Goal: Task Accomplishment & Management: Manage account settings

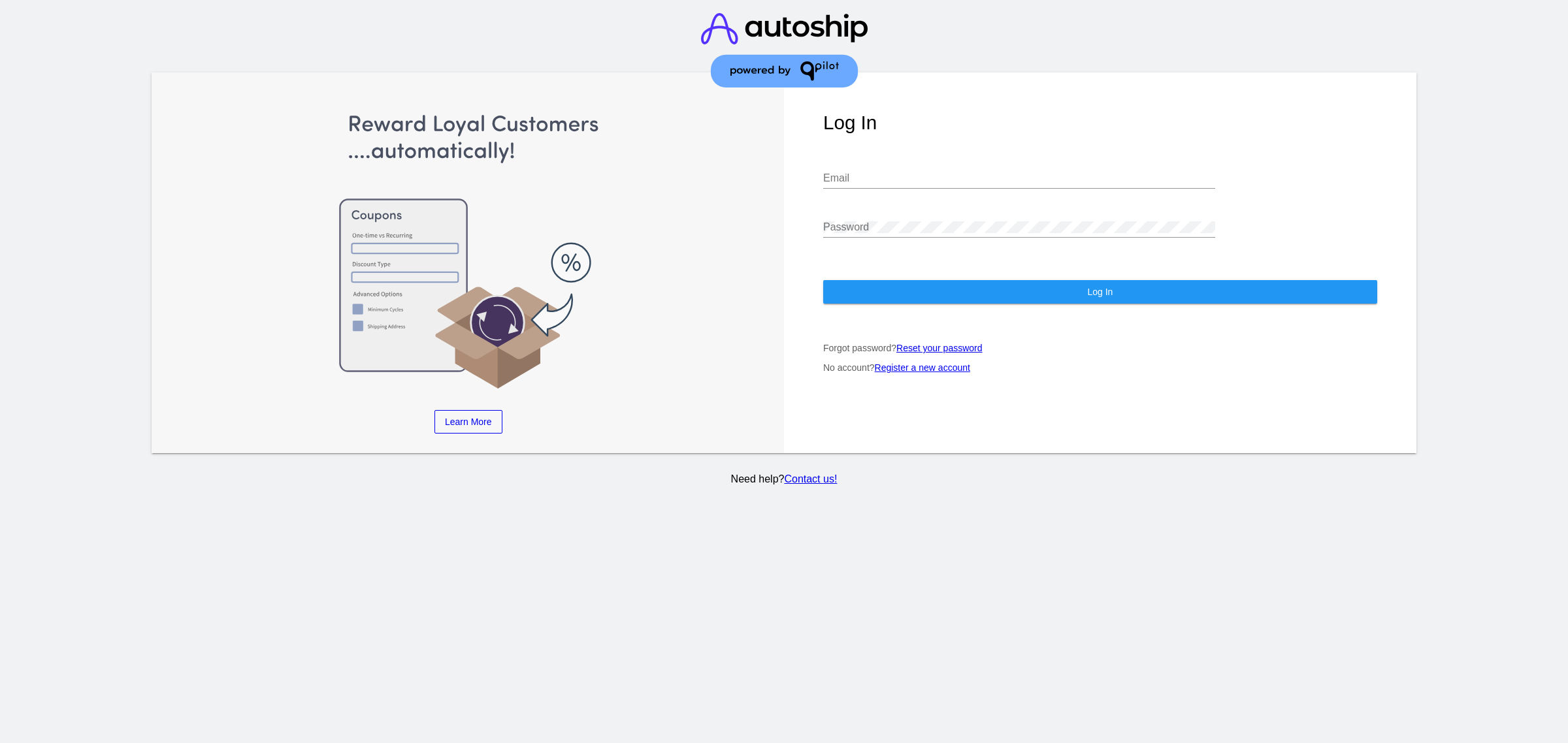
click at [868, 177] on input "Email" at bounding box center [1019, 178] width 392 height 12
click at [867, 176] on input "Email" at bounding box center [1019, 178] width 392 height 12
type input "[PERSON_NAME][EMAIL_ADDRESS][DOMAIN_NAME]"
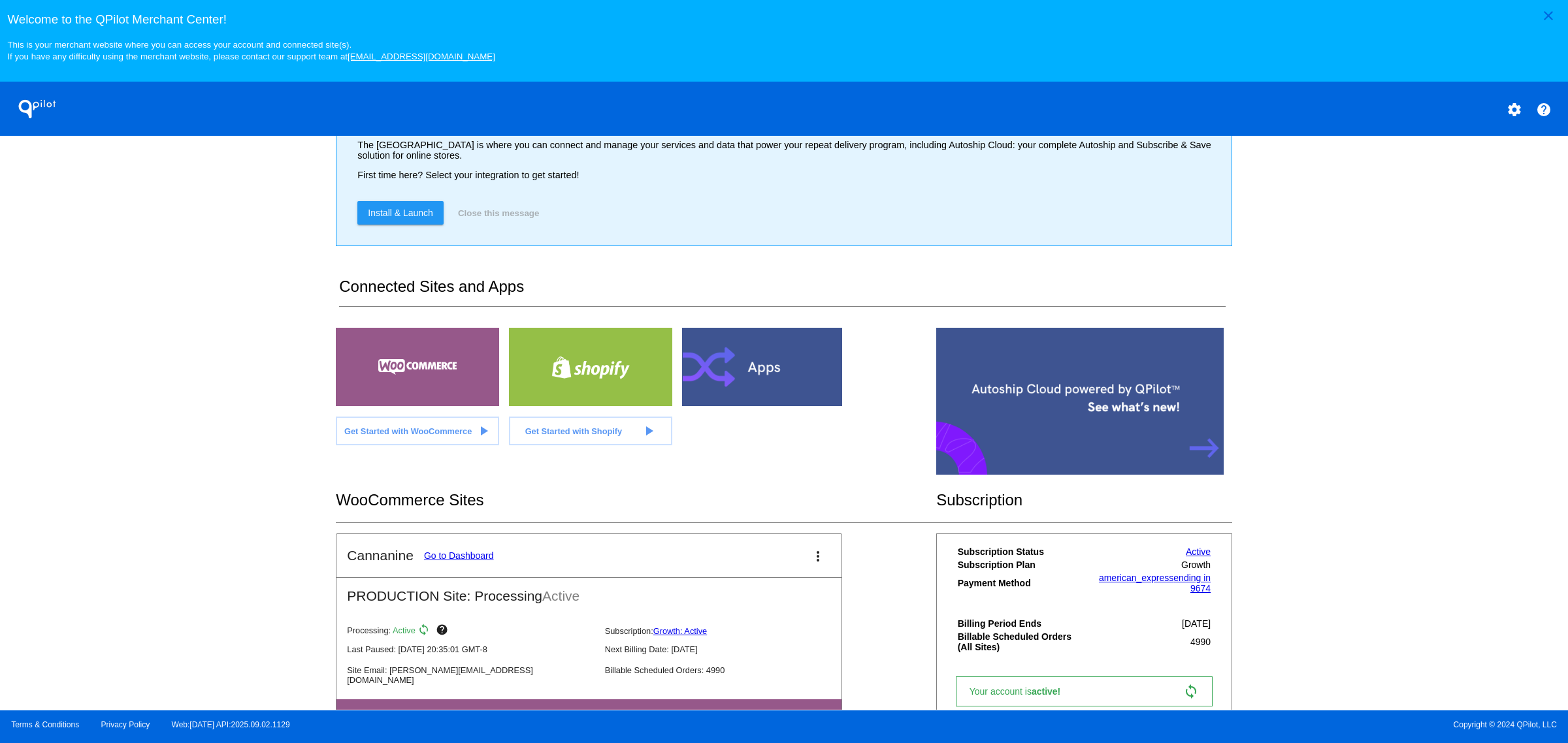
scroll to position [152, 0]
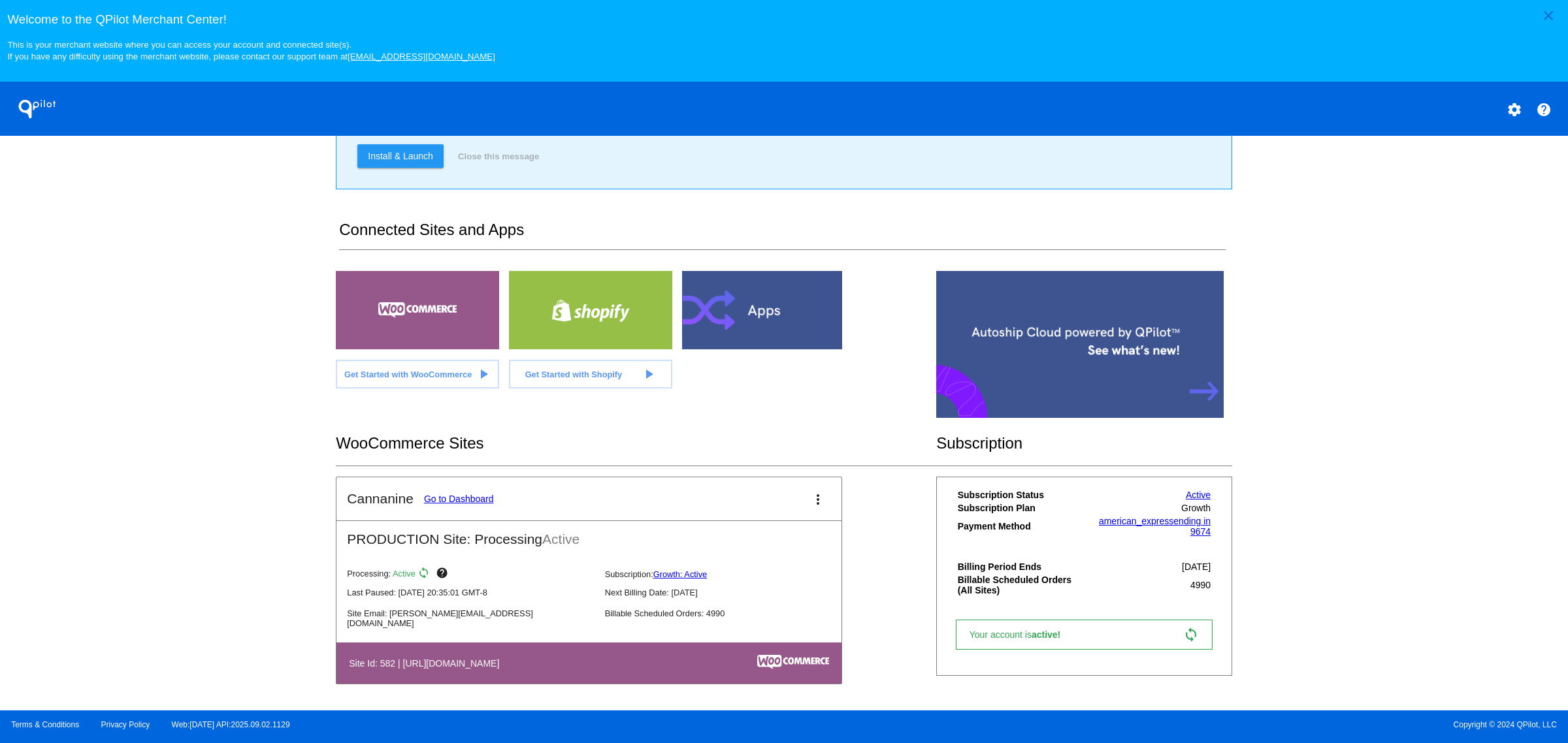
click at [472, 506] on mat-card-title "Cannanine Go to Dashboard" at bounding box center [420, 499] width 146 height 16
click at [476, 502] on link "Go to Dashboard" at bounding box center [459, 498] width 70 height 10
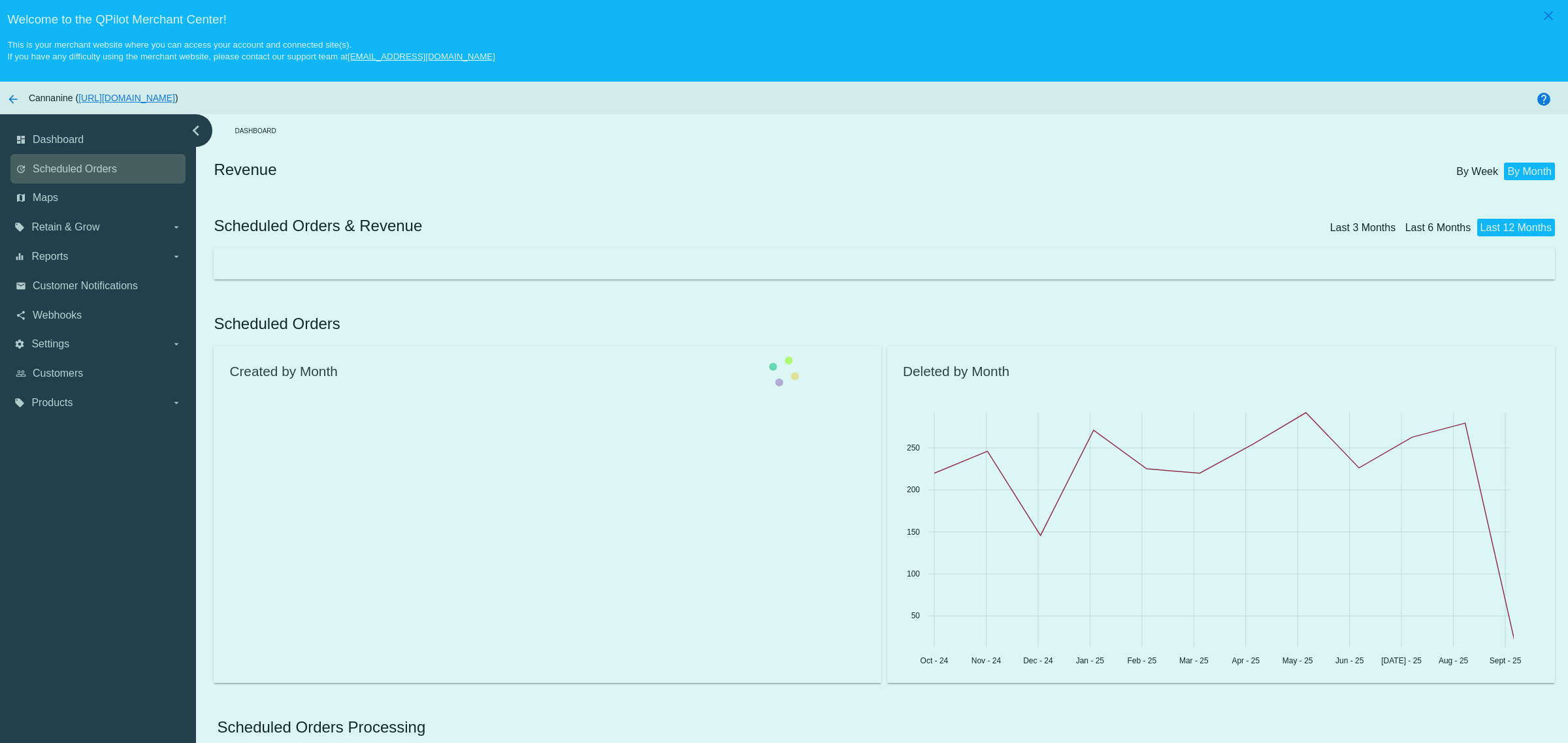
click at [106, 180] on link "update Scheduled Orders" at bounding box center [98, 169] width 166 height 21
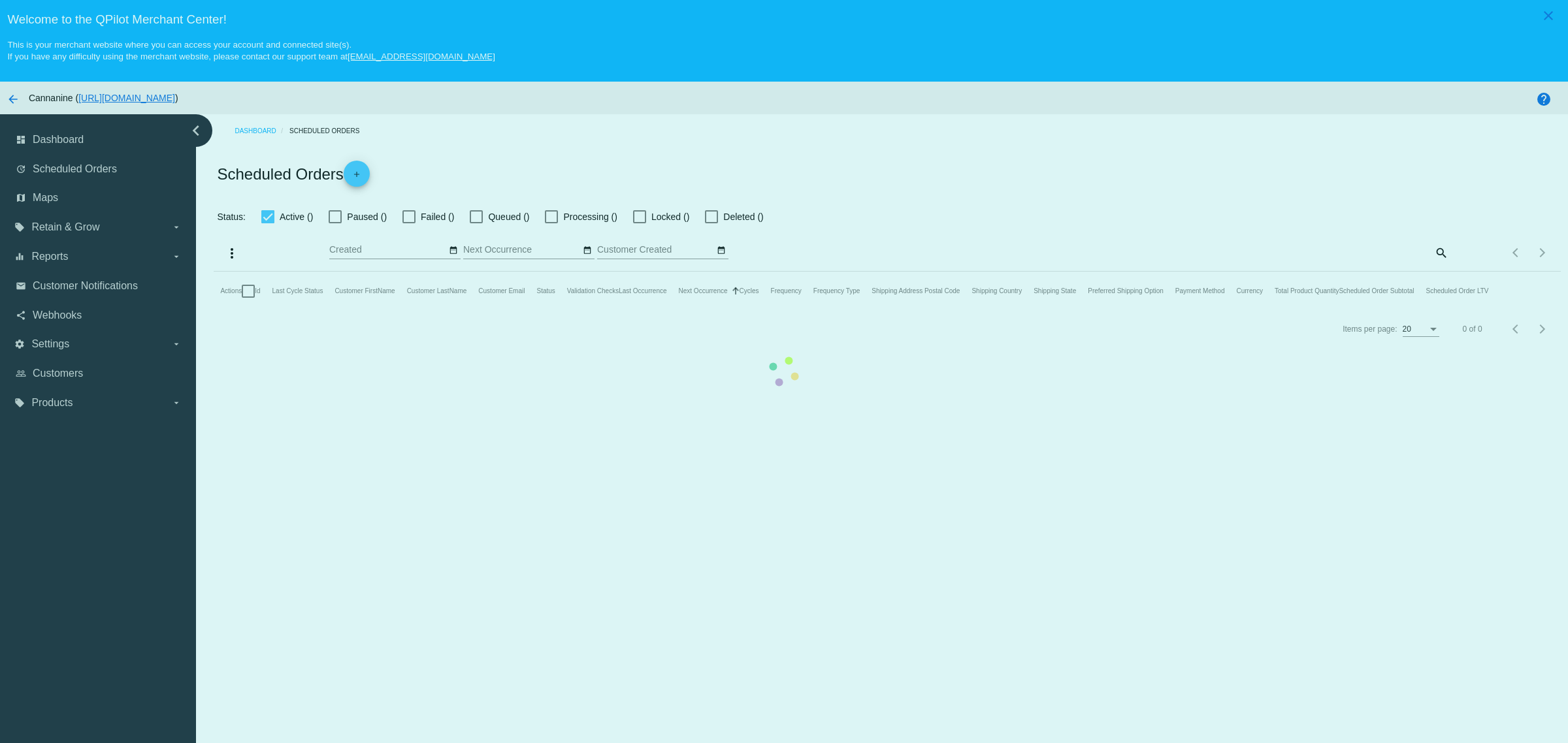
click at [213, 272] on mat-table "Actions Id Last Cycle Status Customer FirstName Customer LastName Customer Emai…" at bounding box center [886, 291] width 1346 height 39
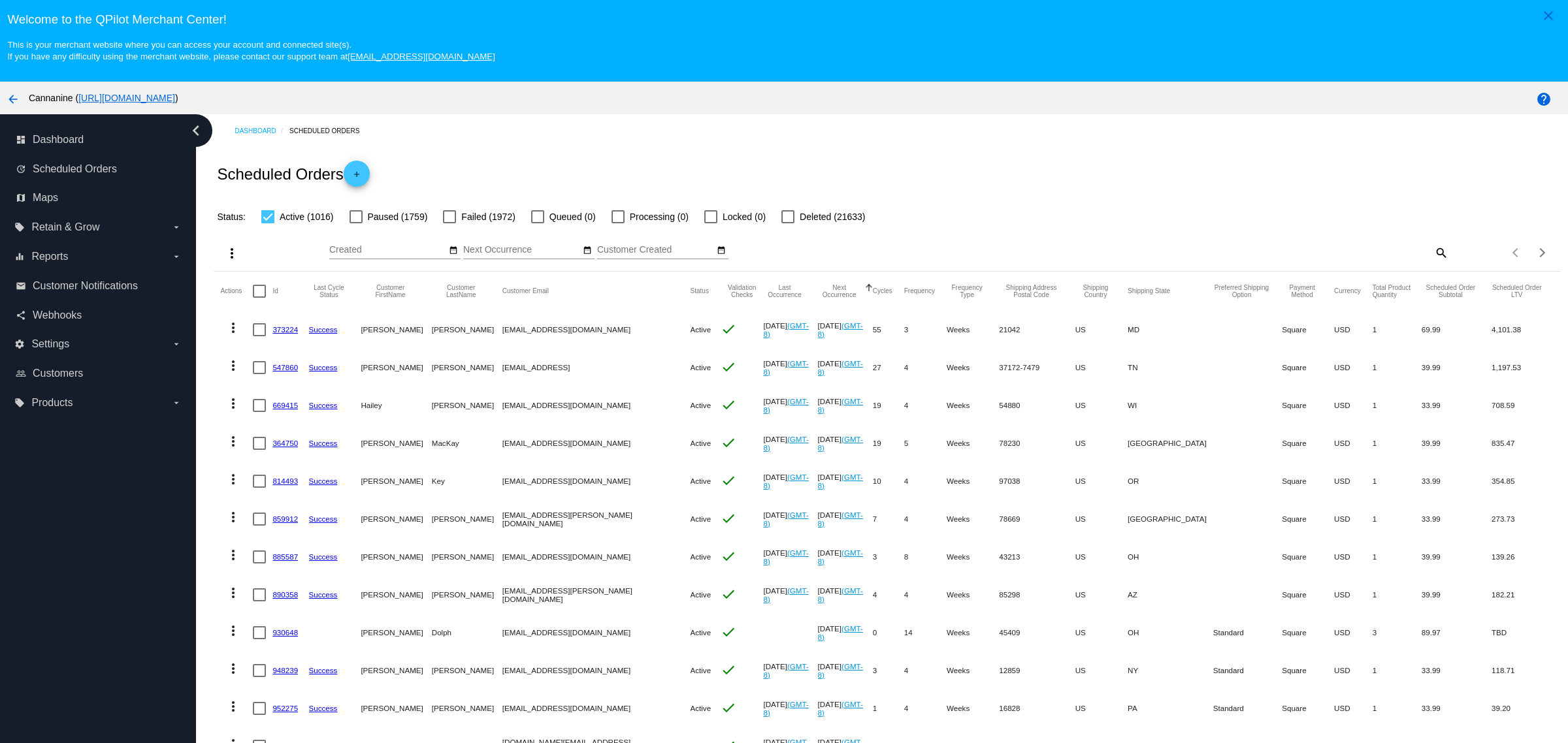
click at [1433, 259] on mat-icon "search" at bounding box center [1440, 253] width 16 height 21
paste input "[EMAIL_ADDRESS][DOMAIN_NAME]"
type input "[EMAIL_ADDRESS][DOMAIN_NAME]"
click at [1264, 191] on div "Scheduled Orders add" at bounding box center [886, 174] width 1346 height 52
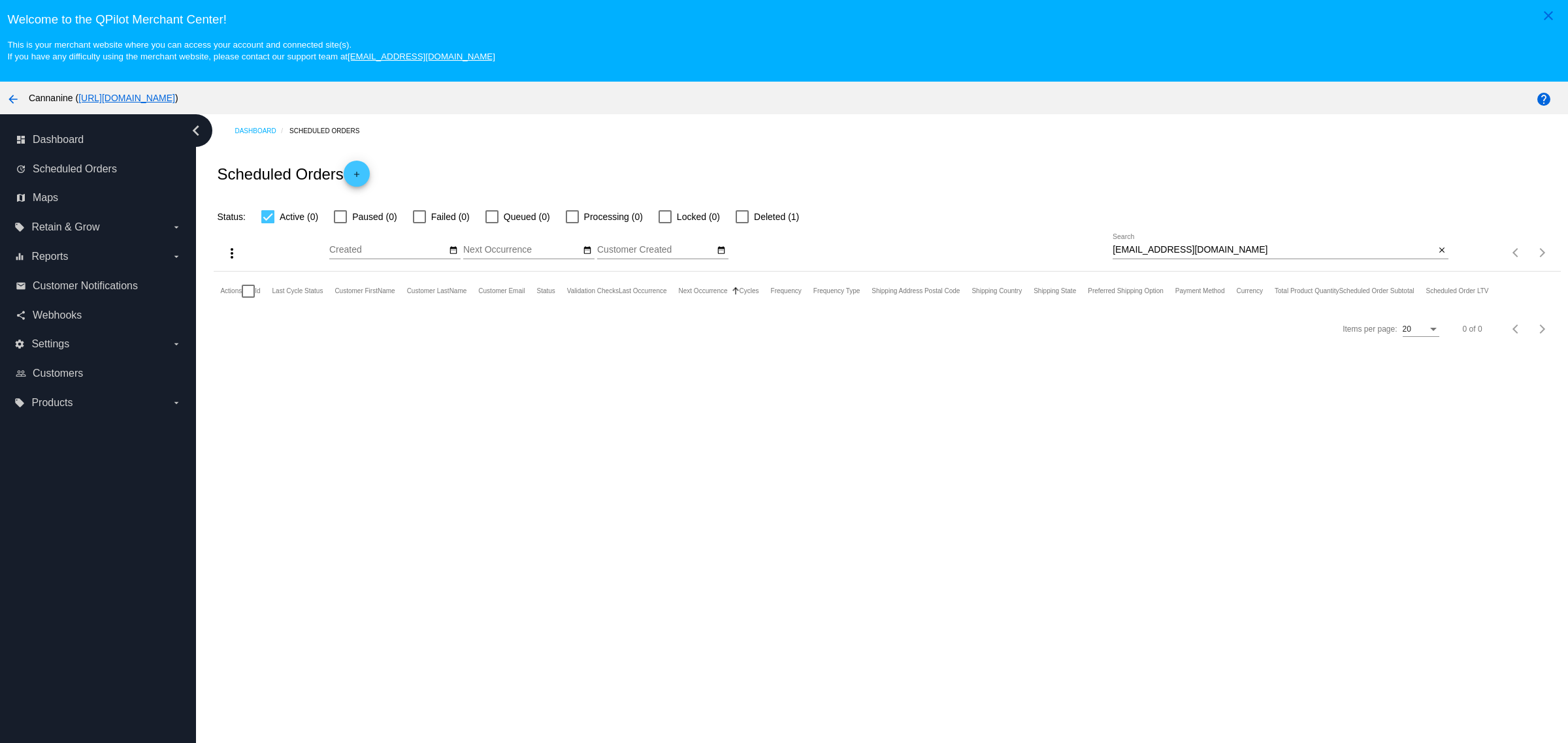
click at [21, 102] on mat-icon "arrow_back" at bounding box center [13, 99] width 16 height 16
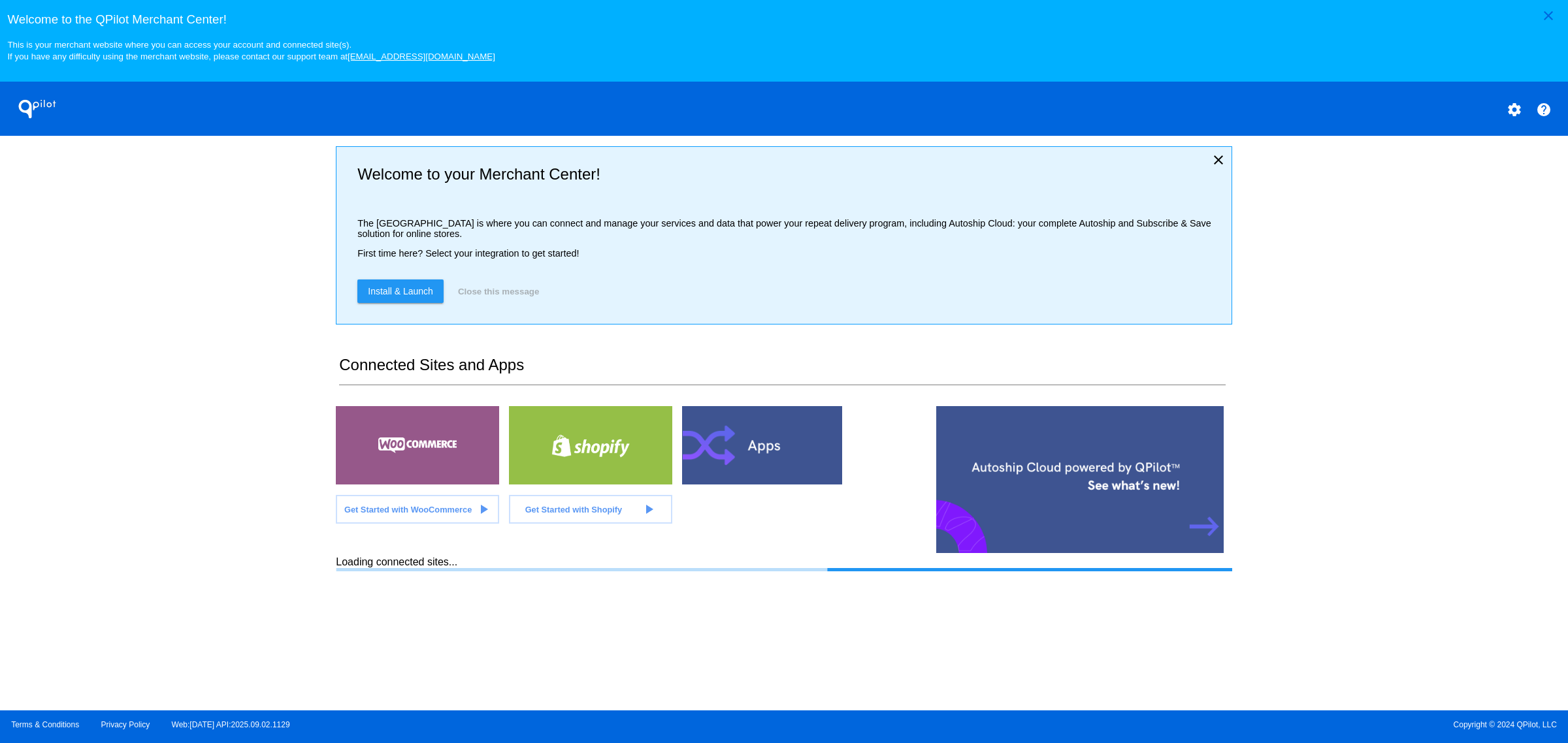
click at [1507, 115] on mat-icon "settings" at bounding box center [1514, 109] width 16 height 16
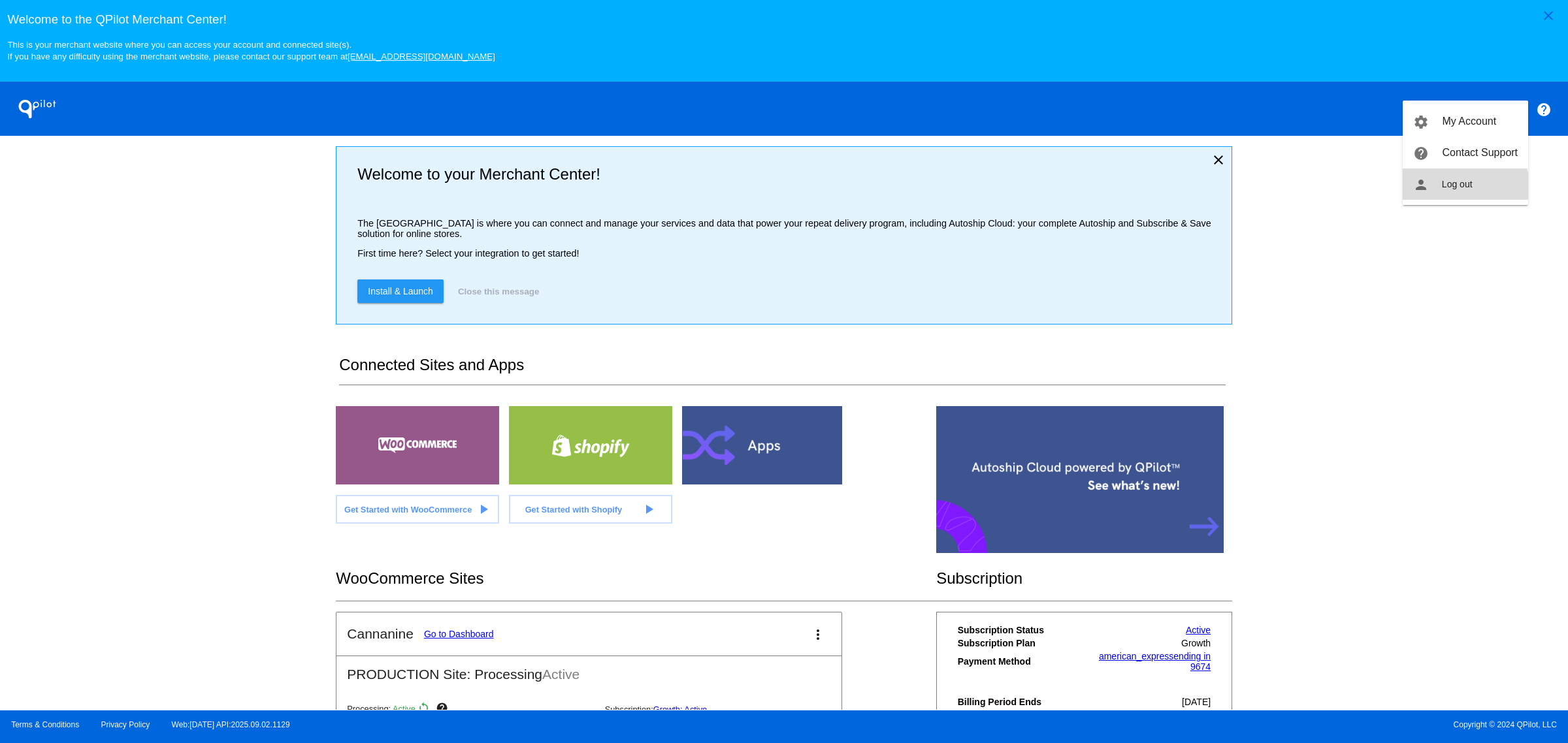
click at [1456, 193] on button "person Log out" at bounding box center [1465, 185] width 125 height 31
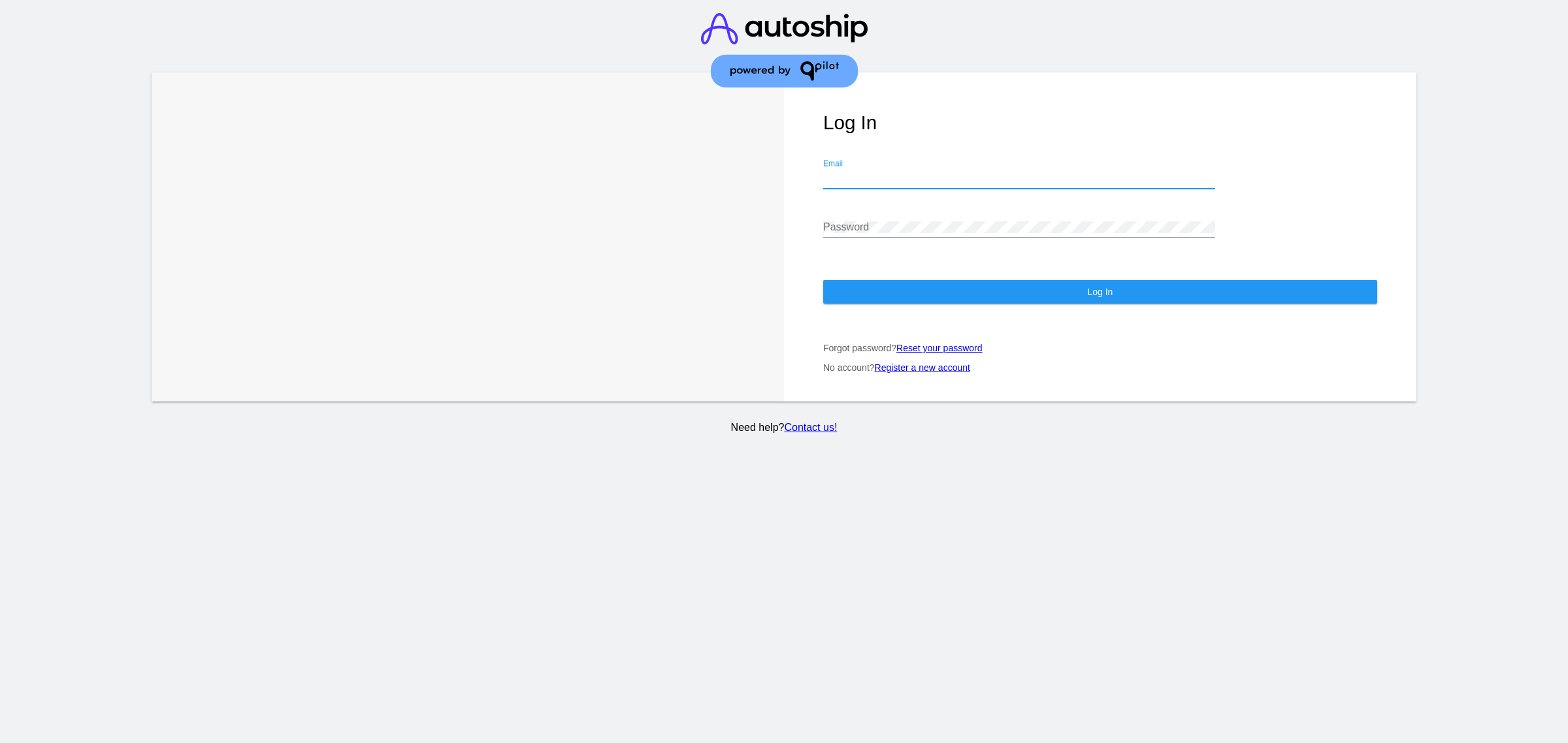
click at [923, 183] on input "Email" at bounding box center [1019, 178] width 392 height 12
type input "[EMAIL_ADDRESS][DOMAIN_NAME]"
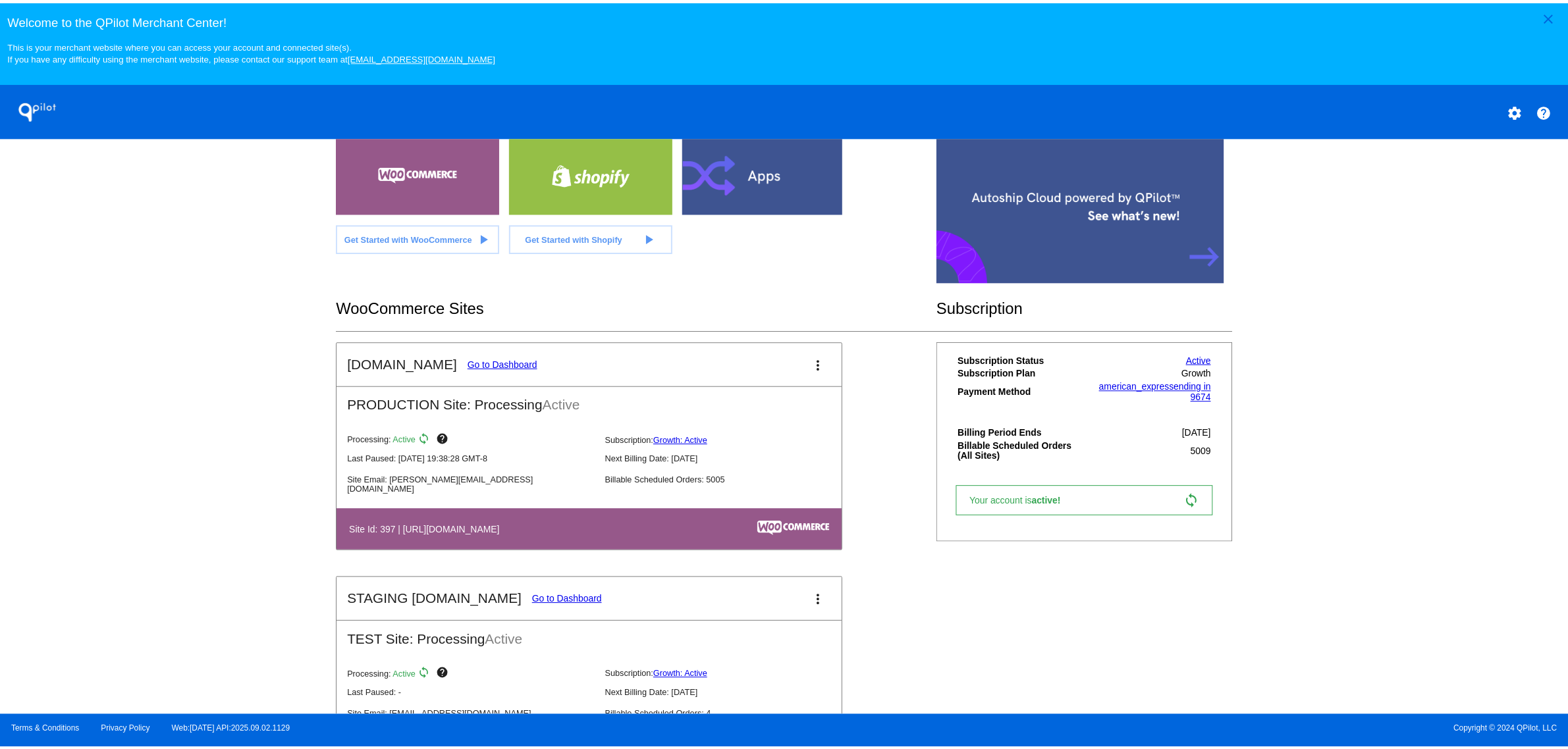
scroll to position [392, 0]
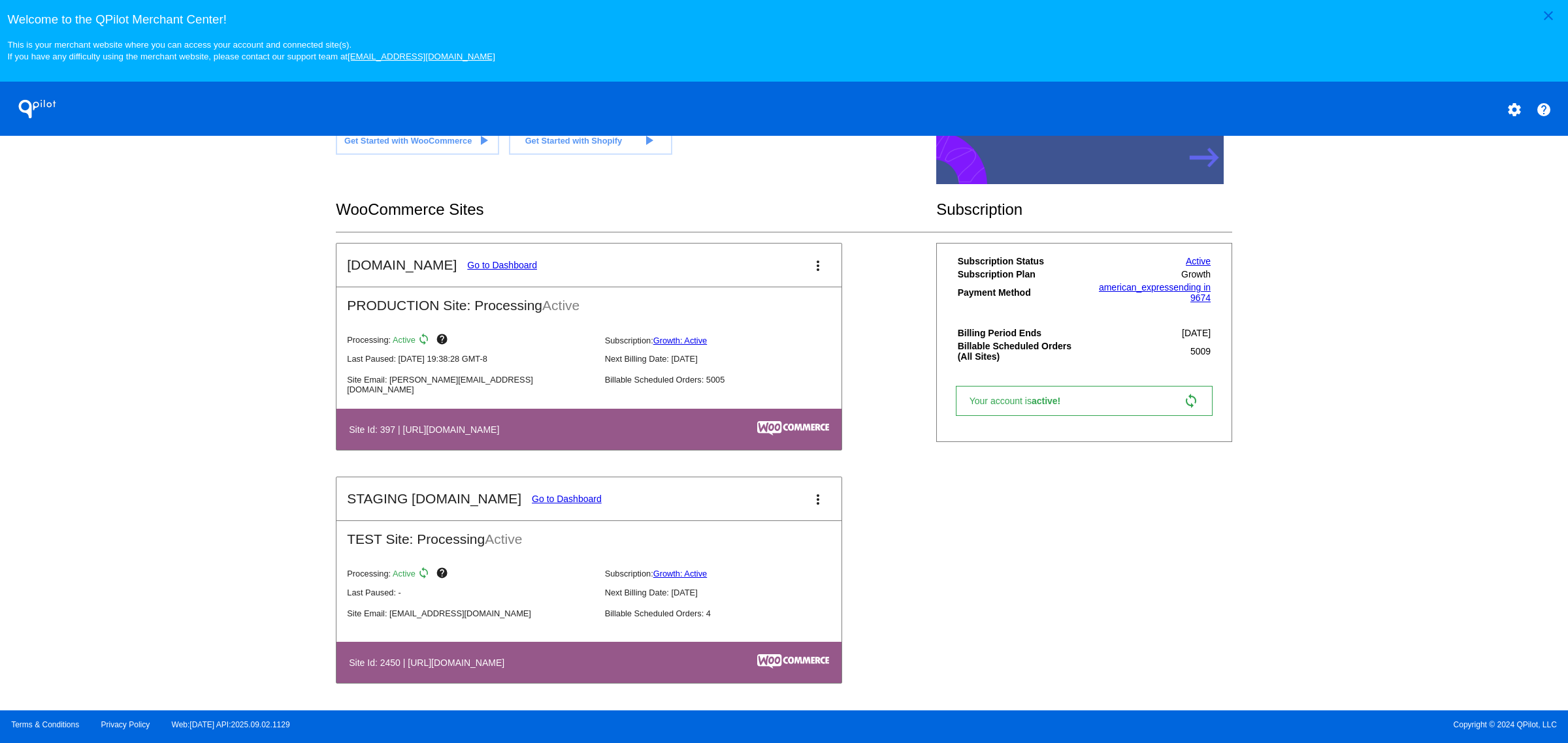
click at [492, 260] on link "Go to Dashboard" at bounding box center [502, 265] width 70 height 10
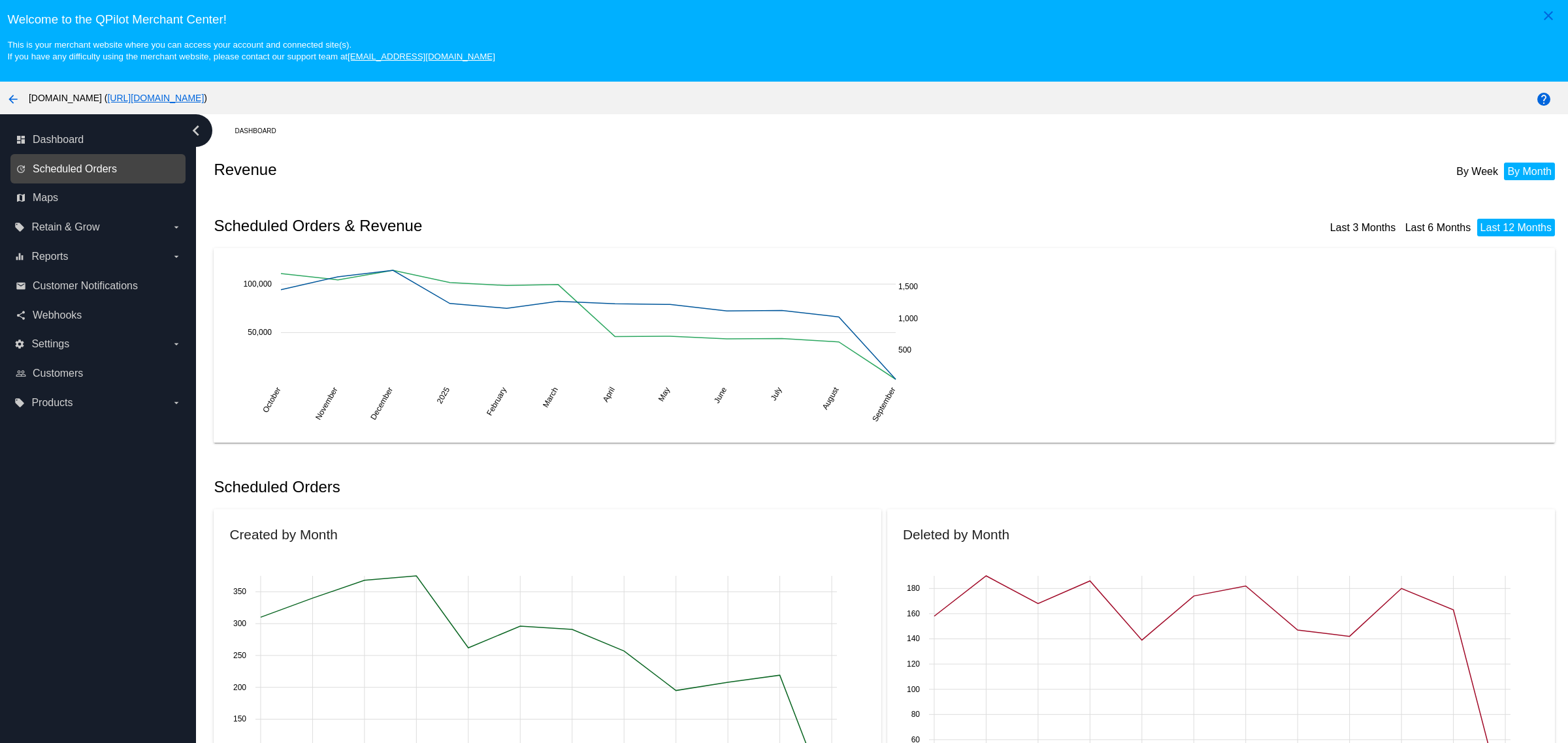
click at [103, 175] on span "Scheduled Orders" at bounding box center [75, 169] width 84 height 12
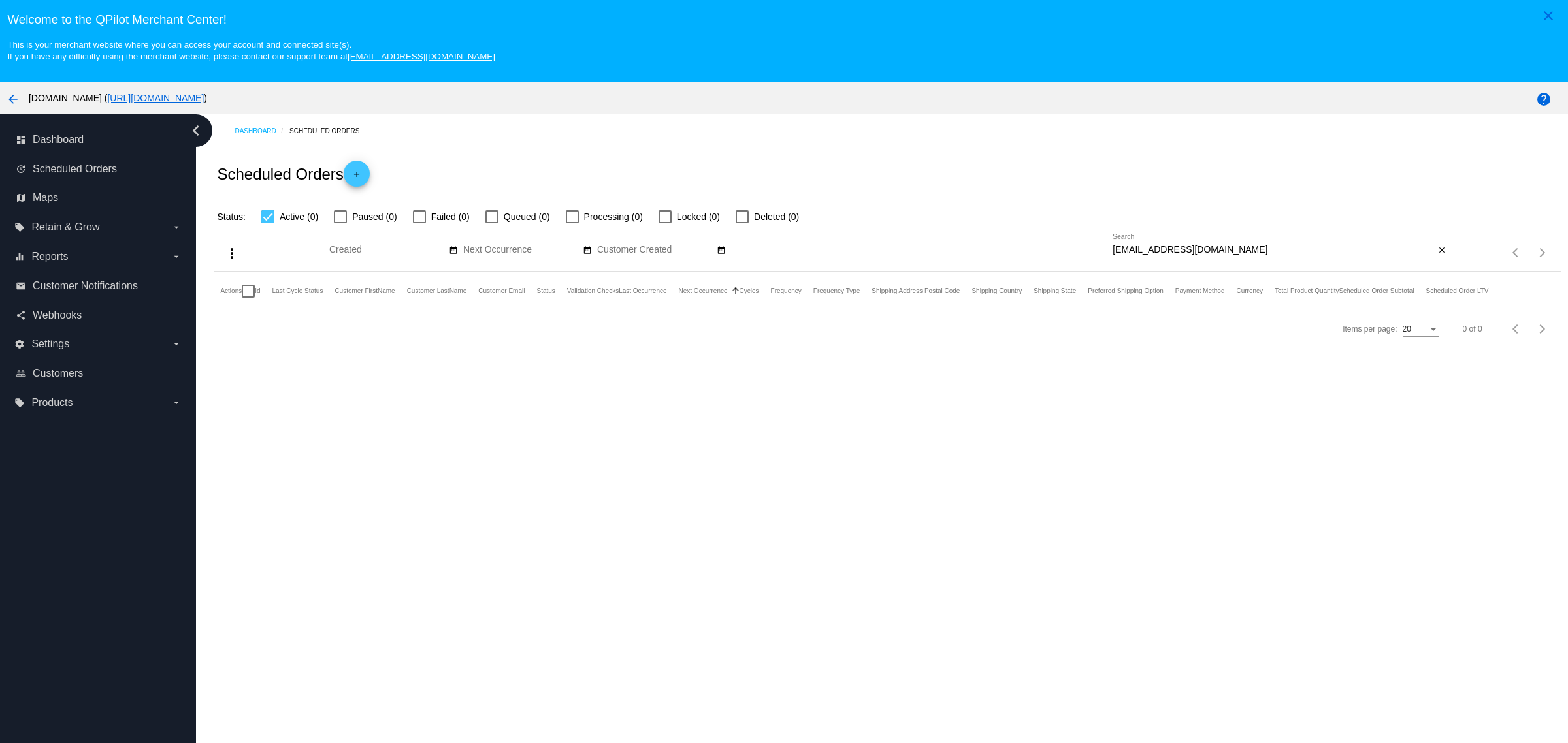
click at [1225, 247] on div "[EMAIL_ADDRESS][DOMAIN_NAME] Search" at bounding box center [1273, 246] width 322 height 25
click at [1221, 252] on input "[EMAIL_ADDRESS][DOMAIN_NAME]" at bounding box center [1273, 249] width 322 height 10
paste input "[PERSON_NAME][EMAIL_ADDRESS]"
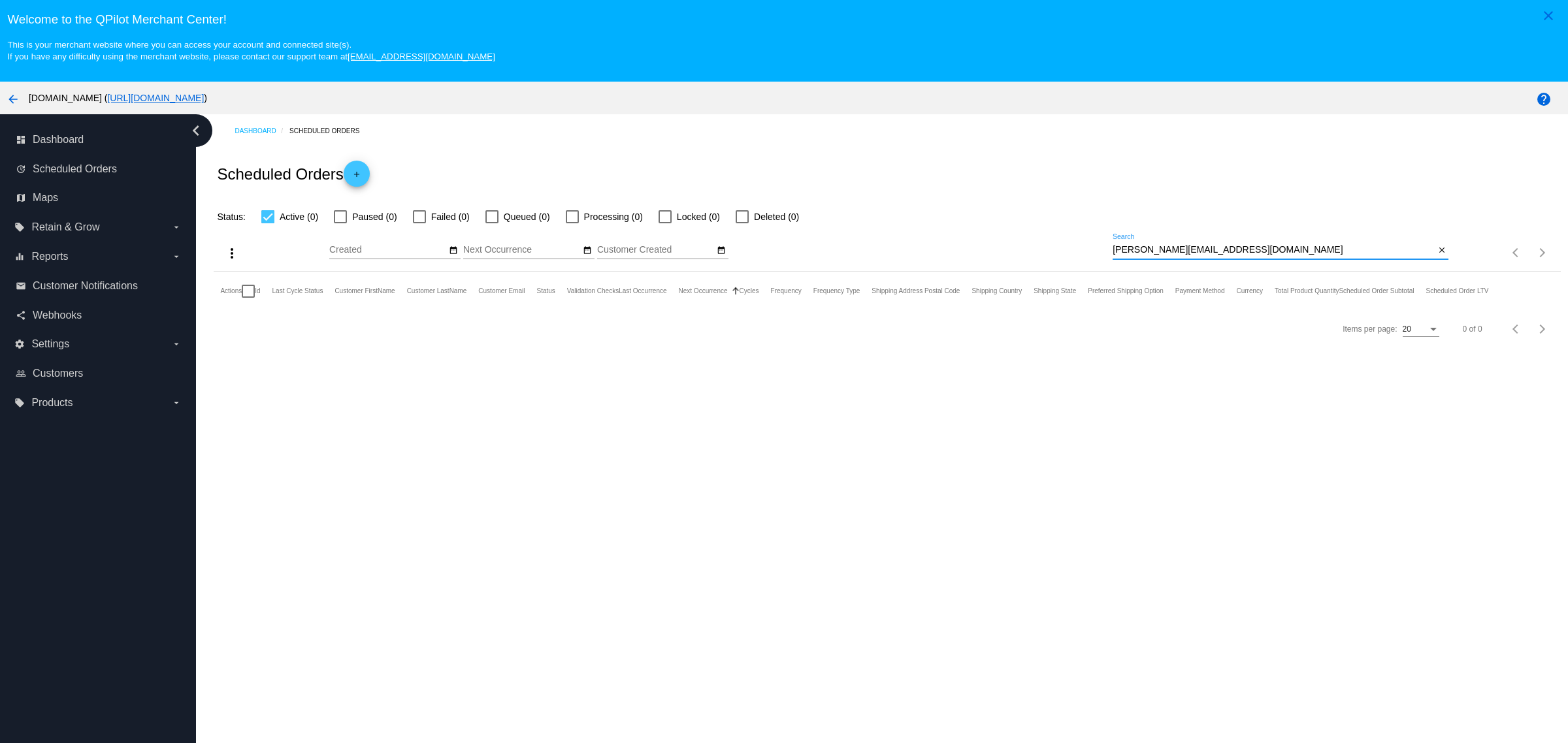
type input "[PERSON_NAME][EMAIL_ADDRESS][DOMAIN_NAME]"
click at [1158, 213] on div "Status: Active (0) Paused (0) Failed (0) Queued (0) Processing (0) Locked (0) D…" at bounding box center [886, 212] width 1346 height 25
click at [736, 216] on div at bounding box center [742, 217] width 13 height 13
click at [742, 224] on input "Deleted (1)" at bounding box center [742, 224] width 1 height 1
checkbox input "true"
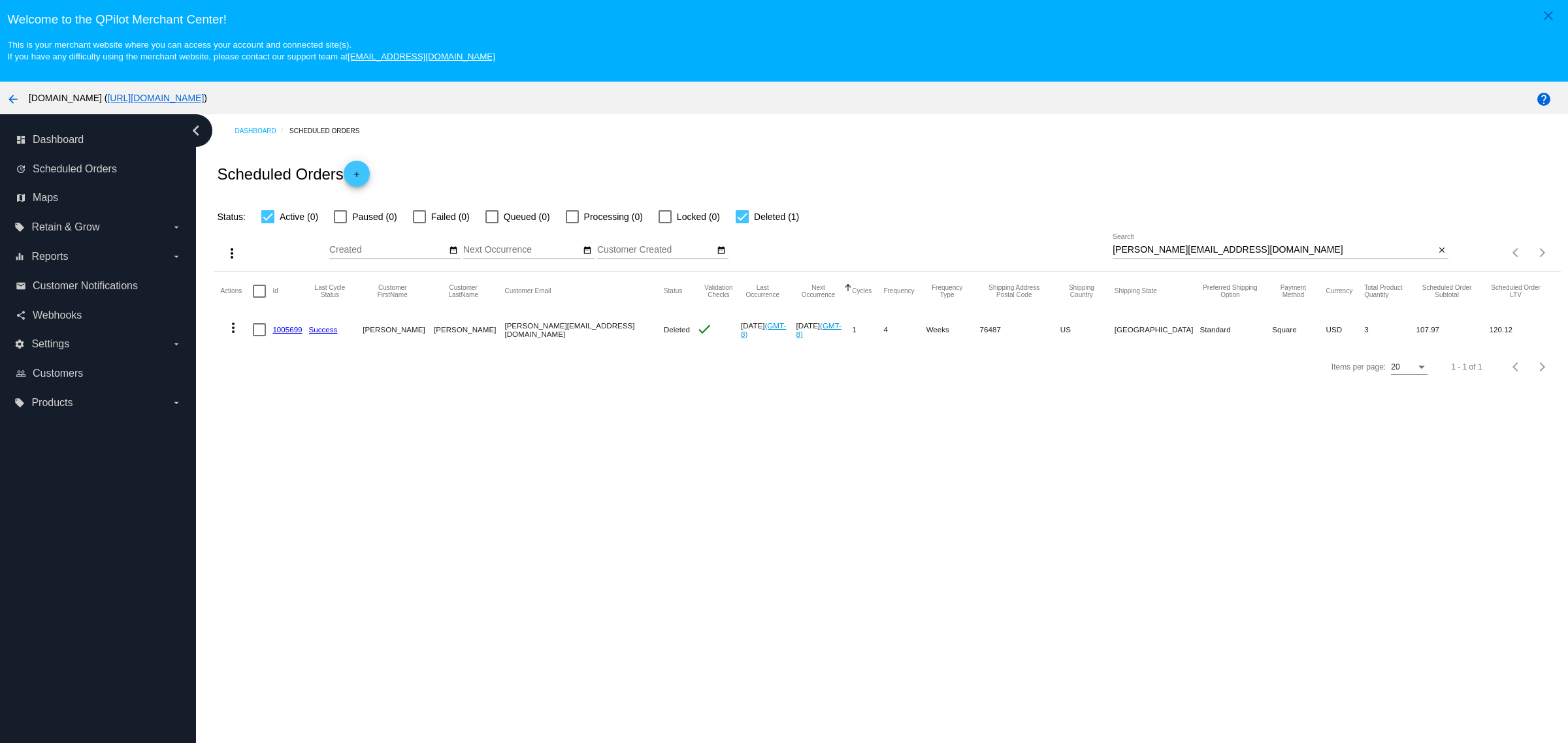
click at [217, 333] on mat-table "Actions Id Last Cycle Status Customer FirstName Customer LastName Customer Emai…" at bounding box center [886, 310] width 1346 height 77
click at [232, 331] on mat-icon "more_vert" at bounding box center [233, 327] width 16 height 16
click at [265, 356] on button "info View Event Logs" at bounding box center [285, 354] width 130 height 16
